Goal: Information Seeking & Learning: Learn about a topic

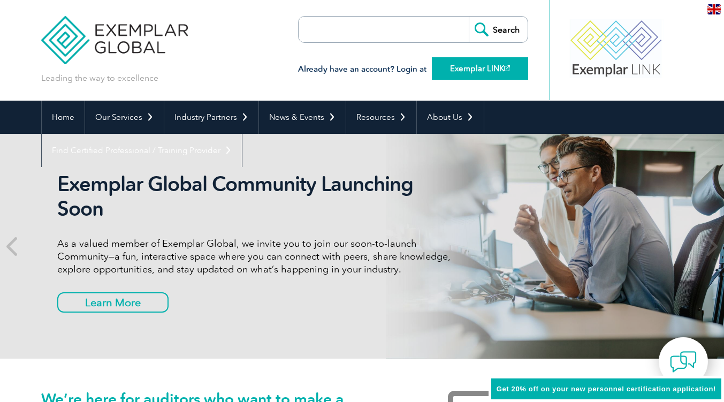
click at [510, 72] on link "Exemplar LINK" at bounding box center [480, 68] width 96 height 22
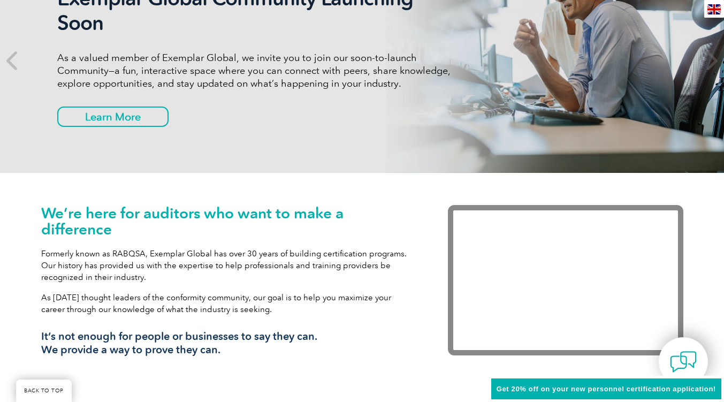
scroll to position [186, 0]
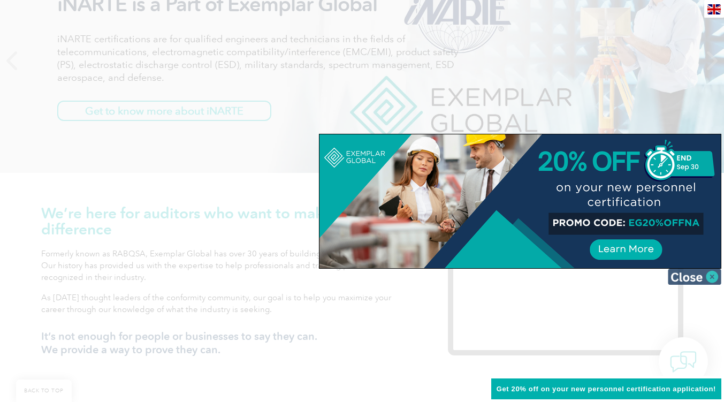
click at [690, 274] on img at bounding box center [693, 276] width 53 height 16
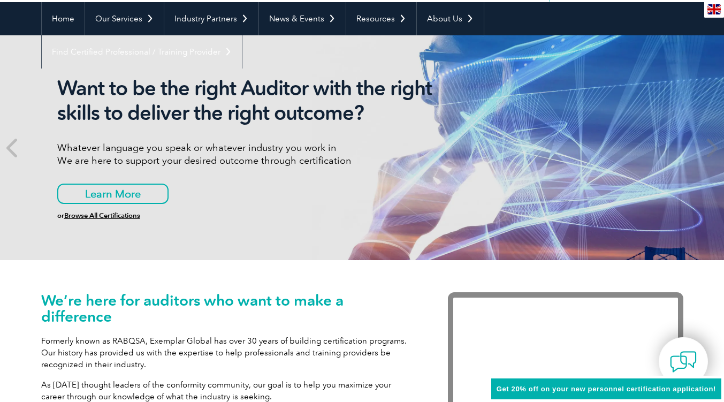
scroll to position [0, 0]
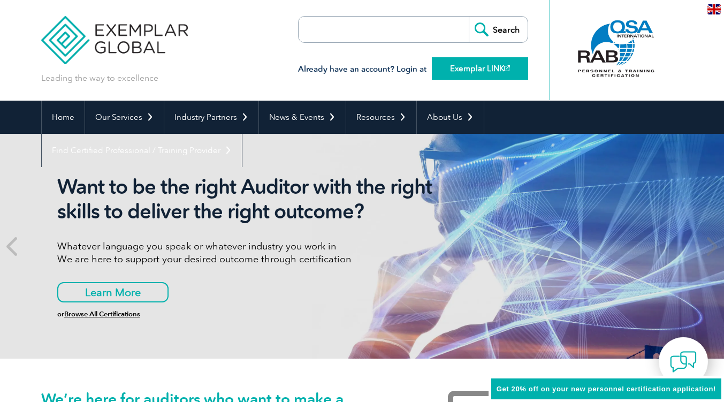
click at [489, 72] on link "Exemplar LINK" at bounding box center [480, 68] width 96 height 22
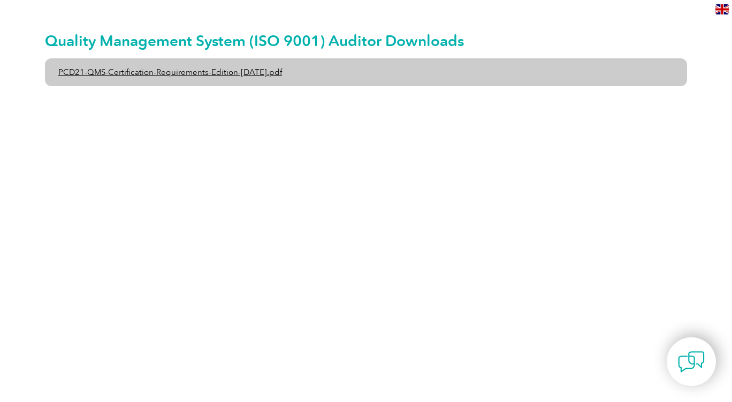
click at [231, 72] on link "PCD21-QMS-Certification-Requirements-Edition-2-April-2022.pdf" at bounding box center [366, 72] width 642 height 28
click at [251, 74] on link "PCD21-QMS-Certification-Requirements-Edition-2-April-2022.pdf" at bounding box center [366, 72] width 642 height 28
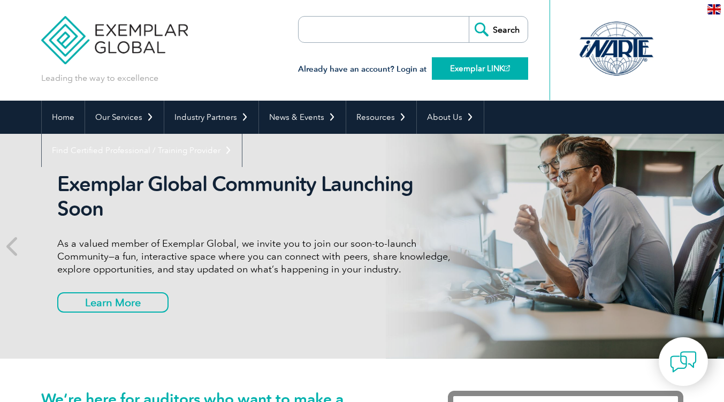
click at [497, 67] on link "Exemplar LINK" at bounding box center [480, 68] width 96 height 22
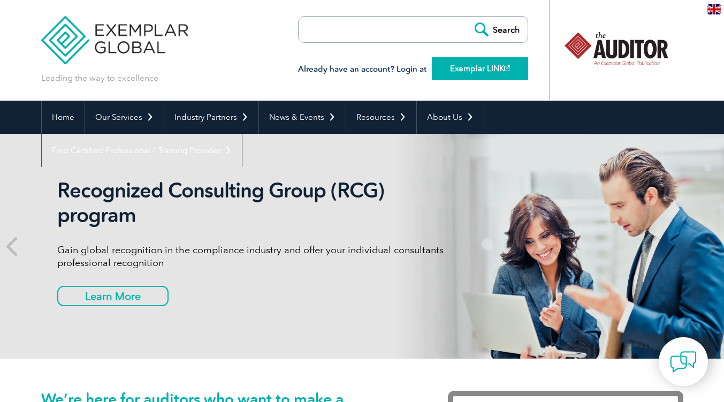
click at [480, 65] on link "Exemplar LINK" at bounding box center [480, 68] width 96 height 22
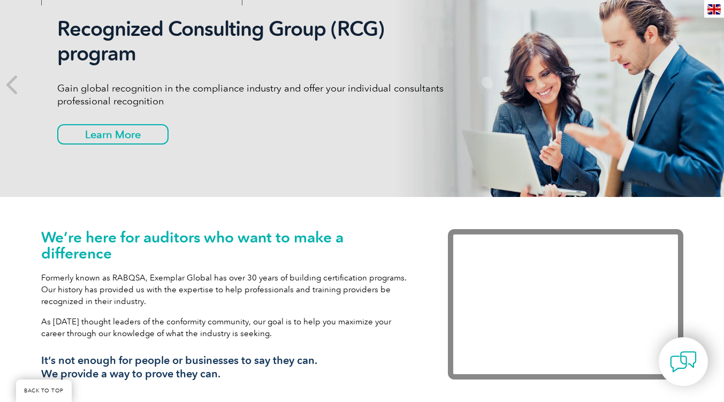
scroll to position [163, 0]
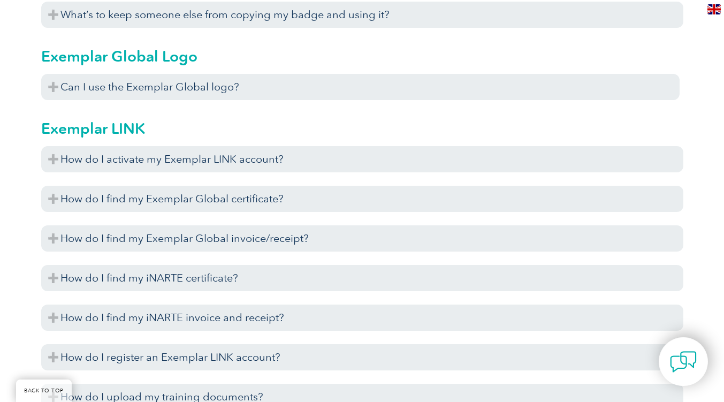
scroll to position [1313, 0]
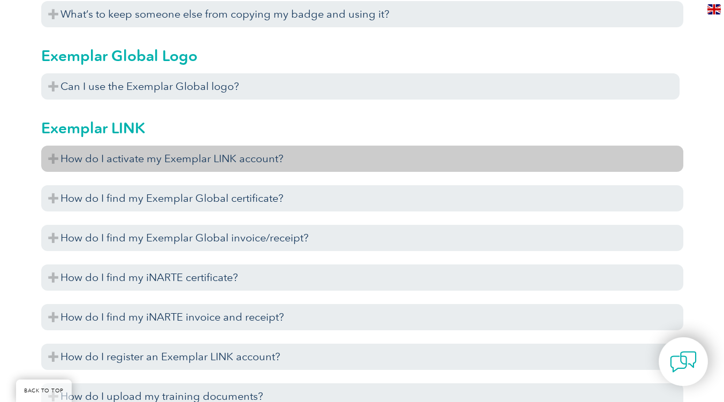
click at [313, 164] on h3 "How do I activate my Exemplar LINK account?" at bounding box center [362, 158] width 642 height 26
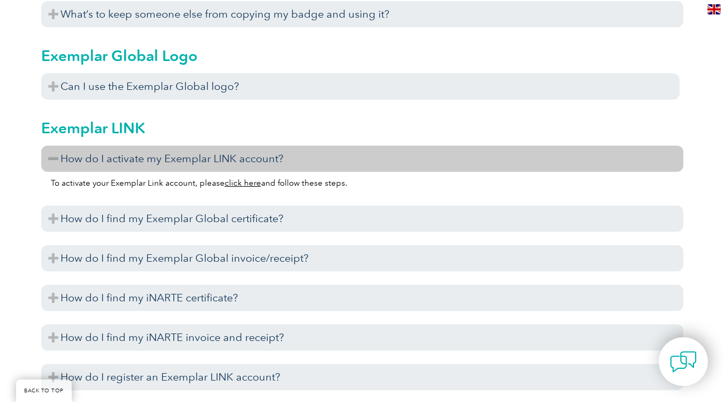
click at [245, 185] on link "click here" at bounding box center [243, 183] width 36 height 10
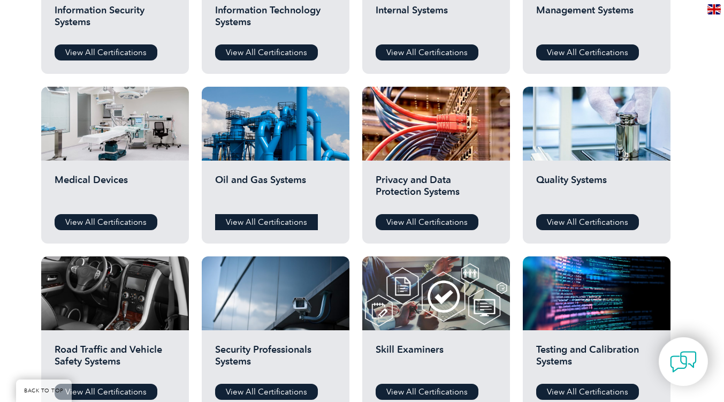
scroll to position [652, 0]
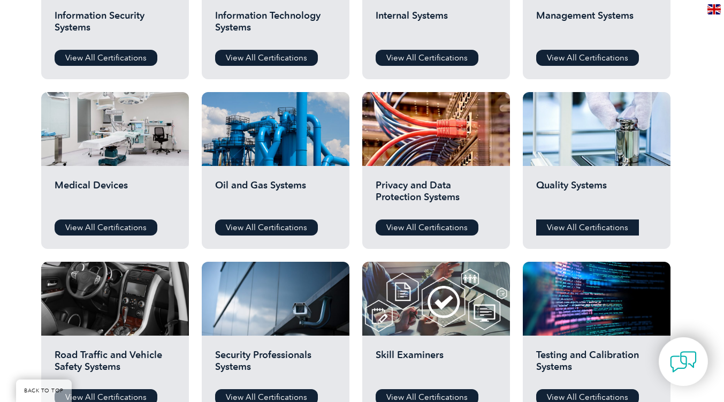
click at [603, 225] on link "View All Certifications" at bounding box center [587, 227] width 103 height 16
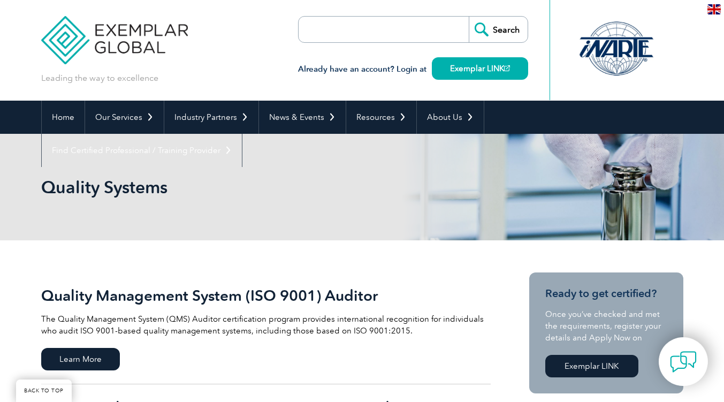
scroll to position [266, 0]
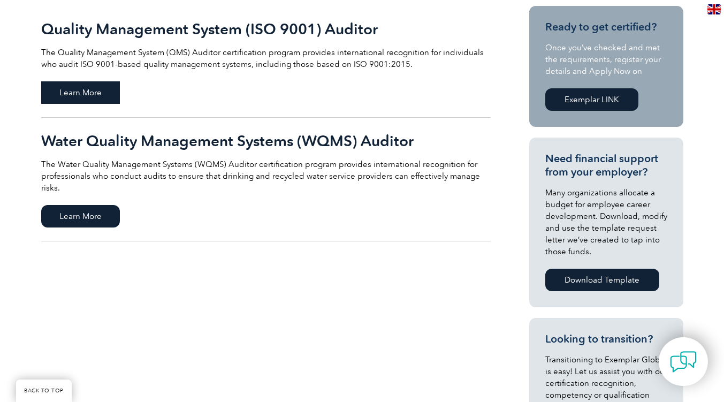
click at [99, 91] on span "Learn More" at bounding box center [80, 92] width 79 height 22
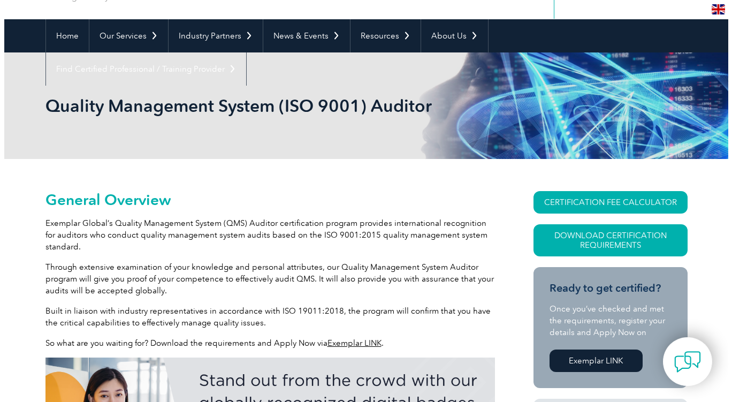
scroll to position [81, 0]
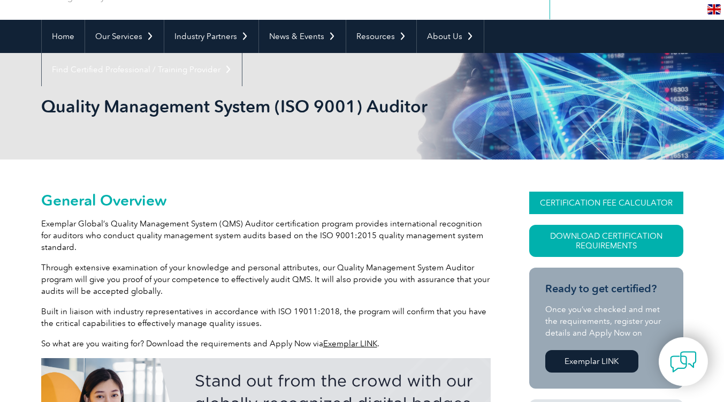
click at [588, 199] on link "CERTIFICATION FEE CALCULATOR" at bounding box center [606, 202] width 154 height 22
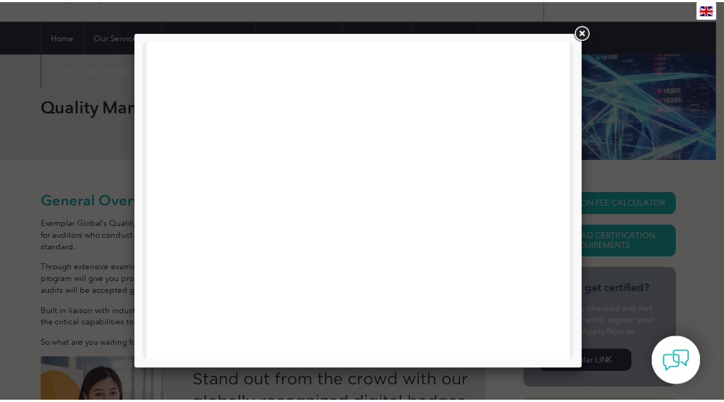
scroll to position [0, 0]
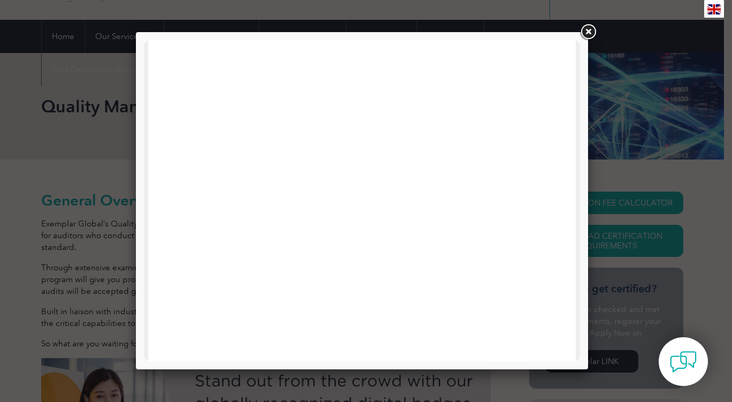
click at [590, 34] on link at bounding box center [587, 31] width 19 height 19
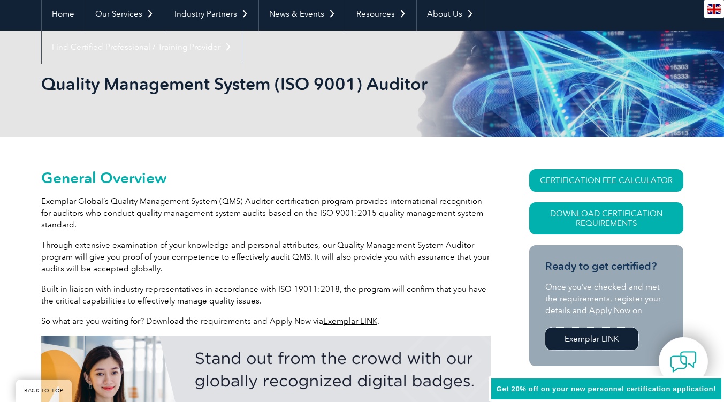
scroll to position [103, 0]
